Goal: Task Accomplishment & Management: Use online tool/utility

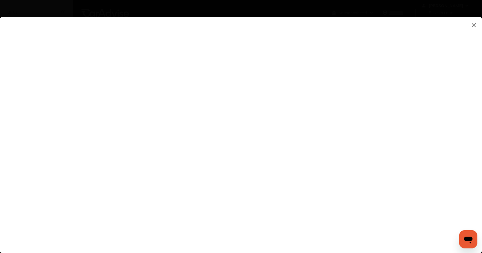
click at [402, 177] on flutter-view at bounding box center [241, 143] width 482 height 252
click at [408, 177] on flutter-view at bounding box center [241, 143] width 482 height 252
click at [318, 221] on flutter-view at bounding box center [241, 143] width 482 height 252
click at [330, 223] on flutter-view at bounding box center [241, 143] width 482 height 252
